Goal: Check status: Check status

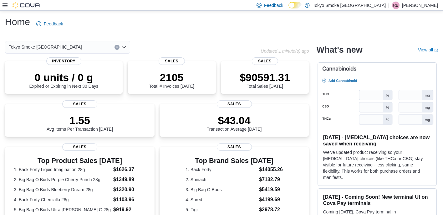
click at [4, 4] on icon at bounding box center [5, 5] width 5 height 5
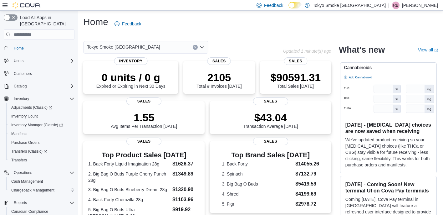
scroll to position [39, 0]
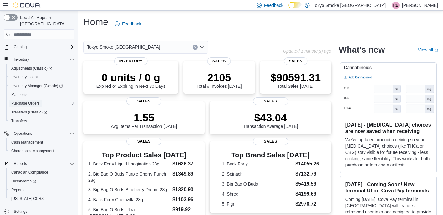
click at [29, 101] on span "Purchase Orders" at bounding box center [25, 103] width 28 height 5
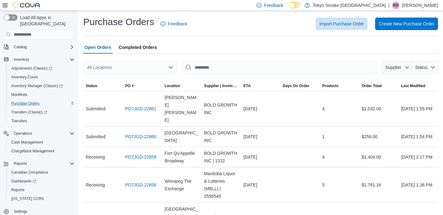
click at [132, 65] on div "All Locations" at bounding box center [130, 67] width 94 height 13
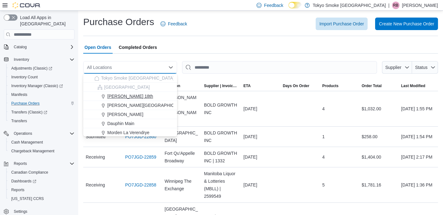
click at [130, 94] on span "Brandon 18th" at bounding box center [130, 96] width 46 height 6
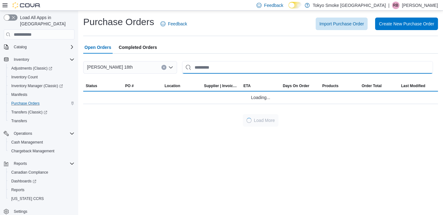
click at [239, 70] on input "This is a search bar. After typing your query, hit enter to filter the results …" at bounding box center [307, 67] width 251 height 13
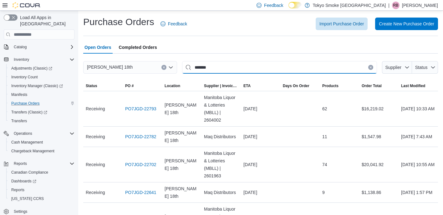
type input "*******"
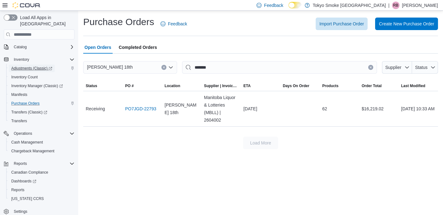
click at [45, 66] on span "Adjustments (Classic)" at bounding box center [31, 68] width 41 height 5
click at [21, 187] on span "Reports" at bounding box center [17, 189] width 13 height 5
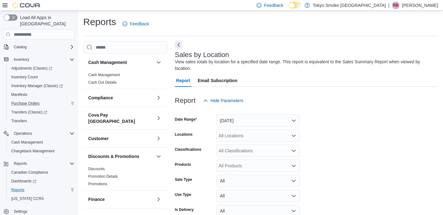
scroll to position [21, 0]
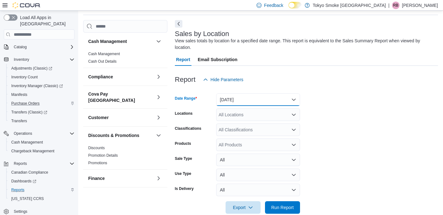
click at [262, 105] on button "Yesterday" at bounding box center [258, 99] width 84 height 13
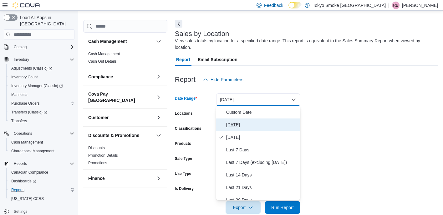
click at [251, 120] on button "Today" at bounding box center [258, 124] width 84 height 13
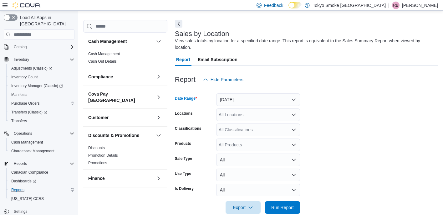
click at [250, 115] on div "All Locations" at bounding box center [258, 114] width 84 height 13
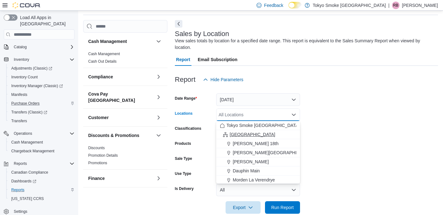
click at [247, 132] on span "Manitoba" at bounding box center [253, 134] width 46 height 6
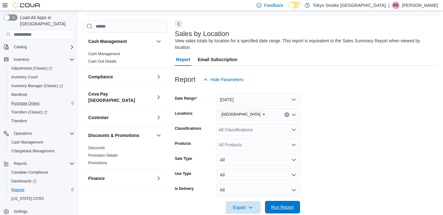
click at [275, 203] on span "Run Report" at bounding box center [283, 207] width 28 height 13
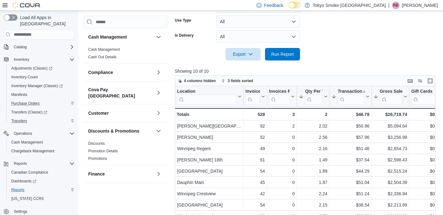
scroll to position [211, 0]
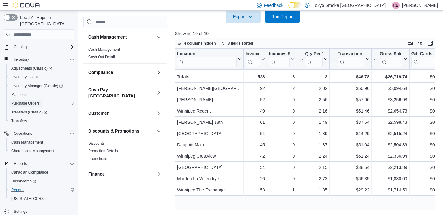
click at [41, 99] on link "Purchase Orders" at bounding box center [25, 103] width 33 height 8
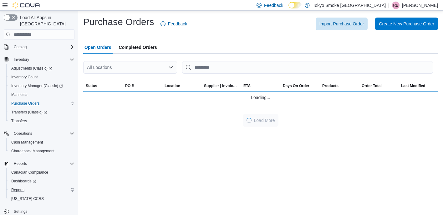
click at [167, 65] on div "All Locations" at bounding box center [130, 67] width 94 height 13
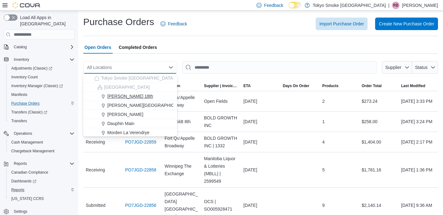
click at [153, 95] on div "Brandon 18th" at bounding box center [133, 96] width 79 height 6
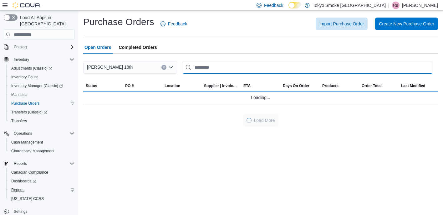
click at [214, 66] on input "This is a search bar. After typing your query, hit enter to filter the results …" at bounding box center [307, 67] width 251 height 13
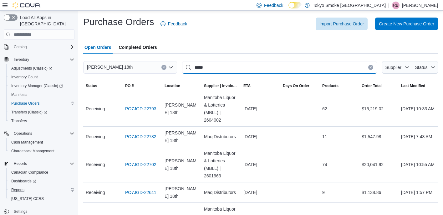
type input "*****"
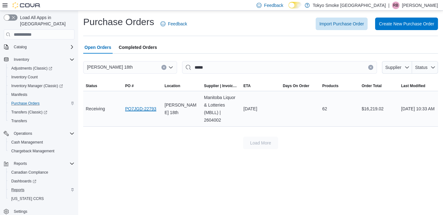
click at [140, 110] on link "PO7JGD-22793" at bounding box center [140, 109] width 31 height 8
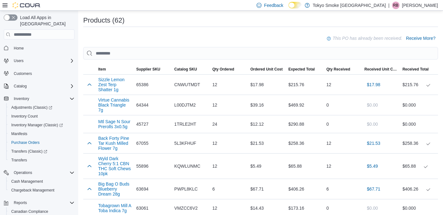
scroll to position [188, 0]
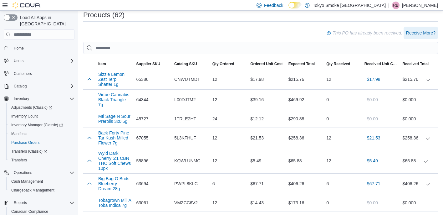
click at [419, 33] on span "Receive More?" at bounding box center [420, 33] width 29 height 6
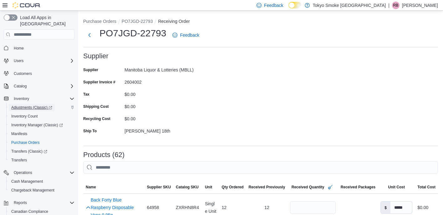
click at [26, 105] on span "Adjustments (Classic)" at bounding box center [31, 107] width 41 height 5
